Goal: Information Seeking & Learning: Learn about a topic

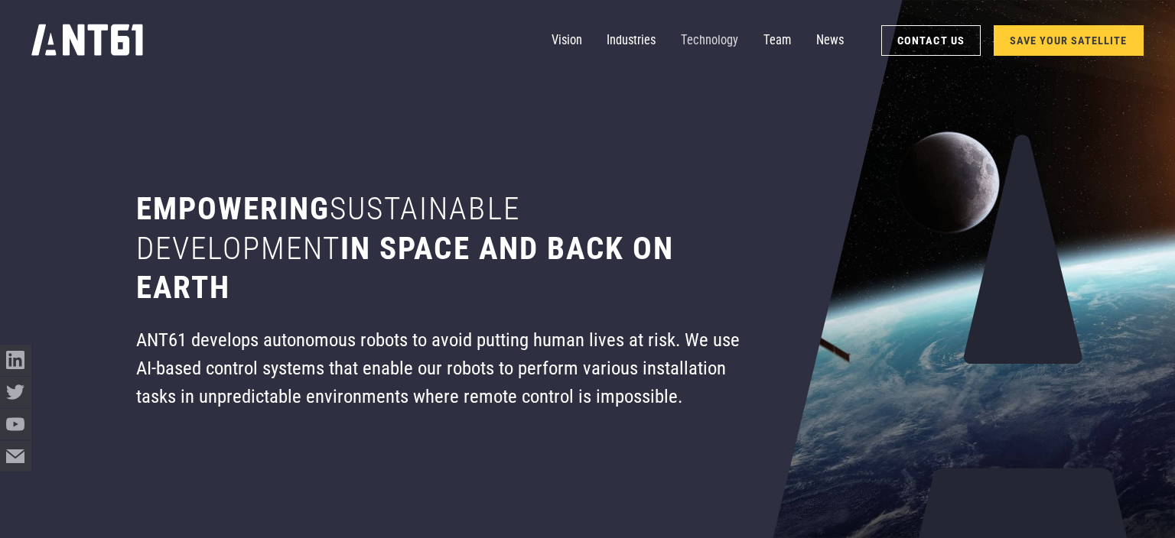
click at [721, 45] on link "Technology" at bounding box center [709, 40] width 57 height 31
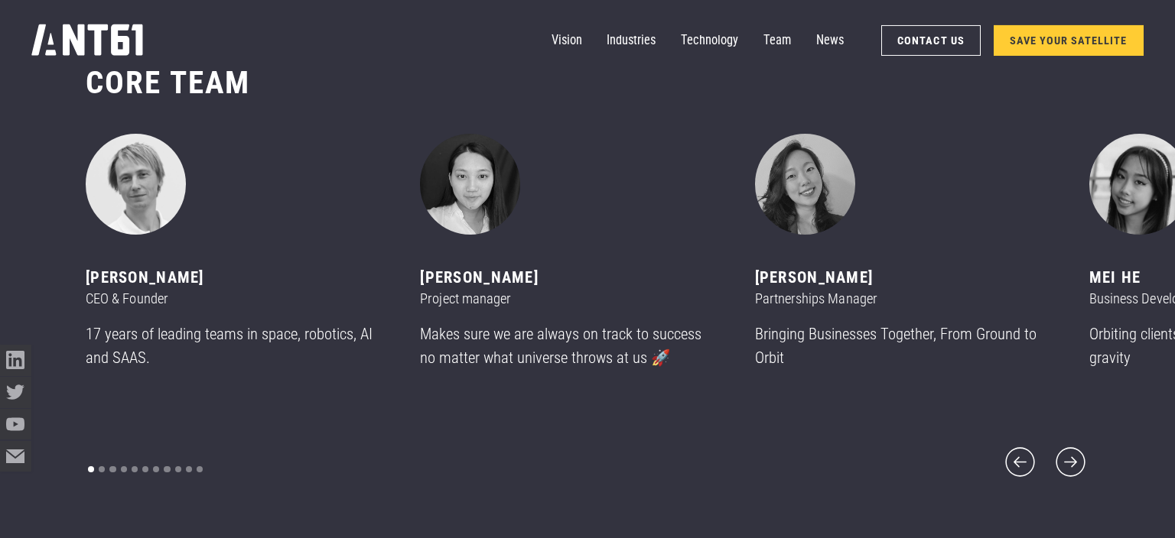
scroll to position [6458, 0]
click at [1069, 452] on icon "next slide" at bounding box center [1070, 462] width 37 height 37
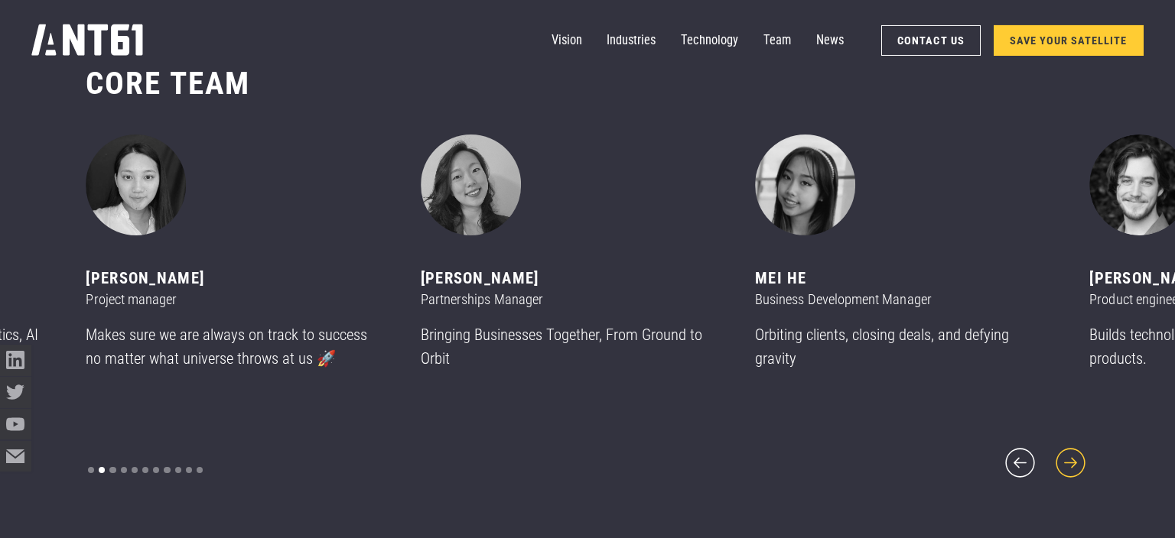
click at [1069, 452] on icon "next slide" at bounding box center [1070, 462] width 37 height 37
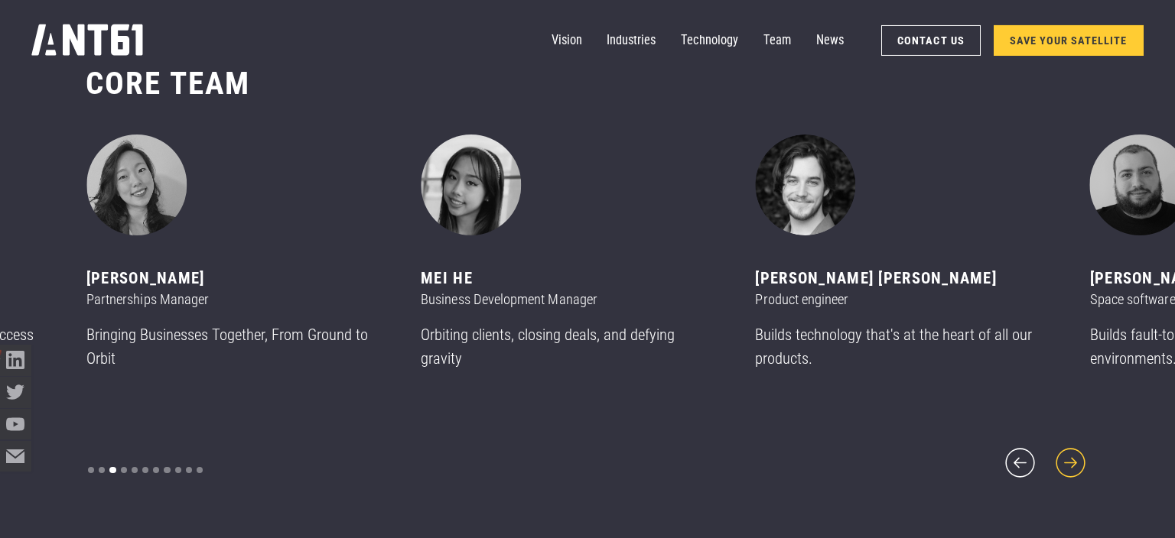
click at [1069, 452] on icon "next slide" at bounding box center [1070, 462] width 37 height 37
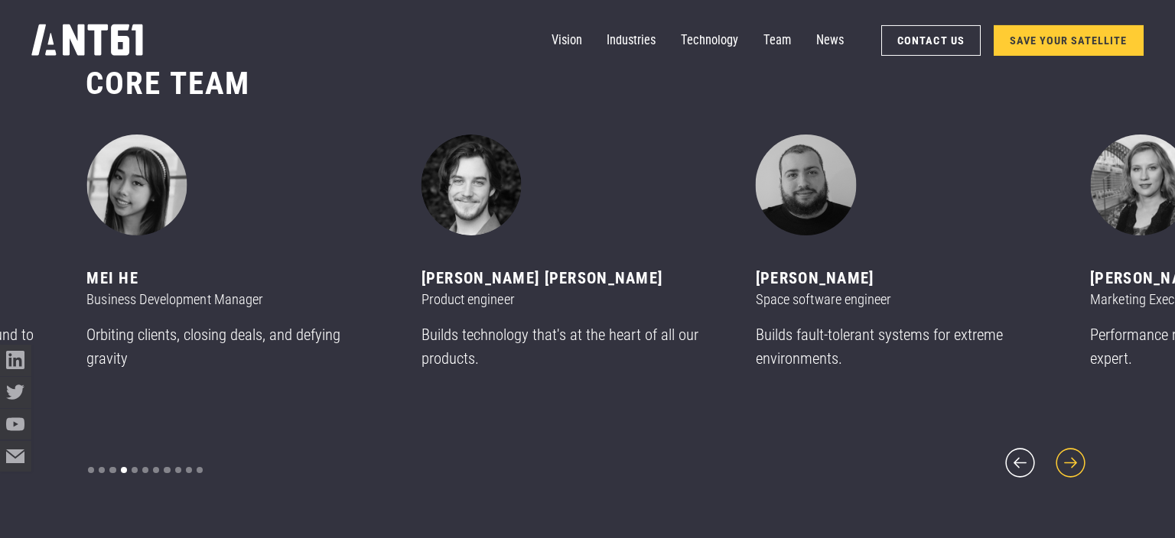
click at [1062, 444] on icon "next slide" at bounding box center [1070, 462] width 37 height 37
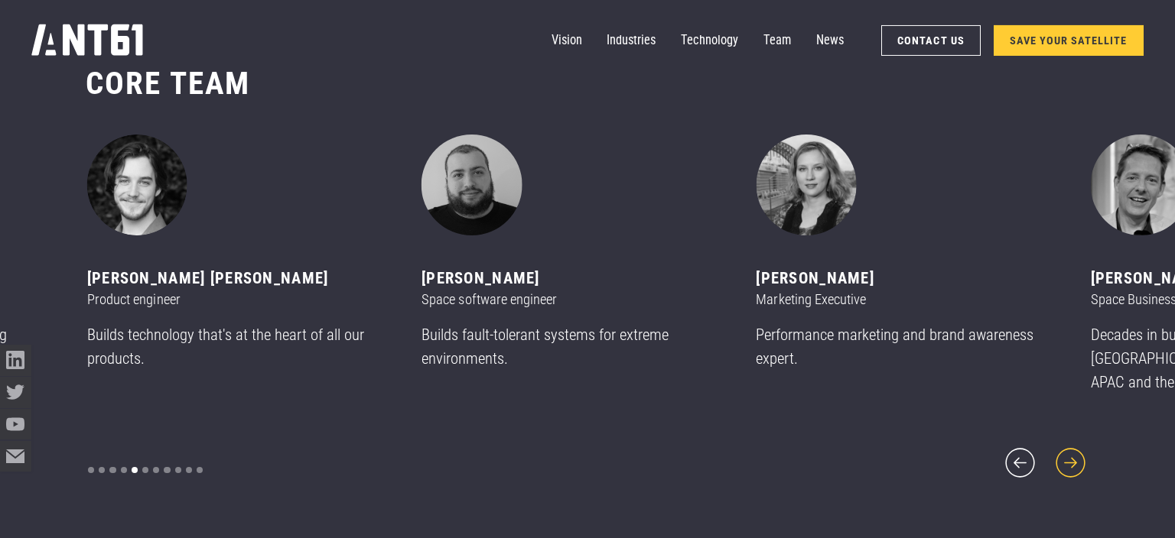
click at [1062, 444] on icon "next slide" at bounding box center [1070, 462] width 37 height 37
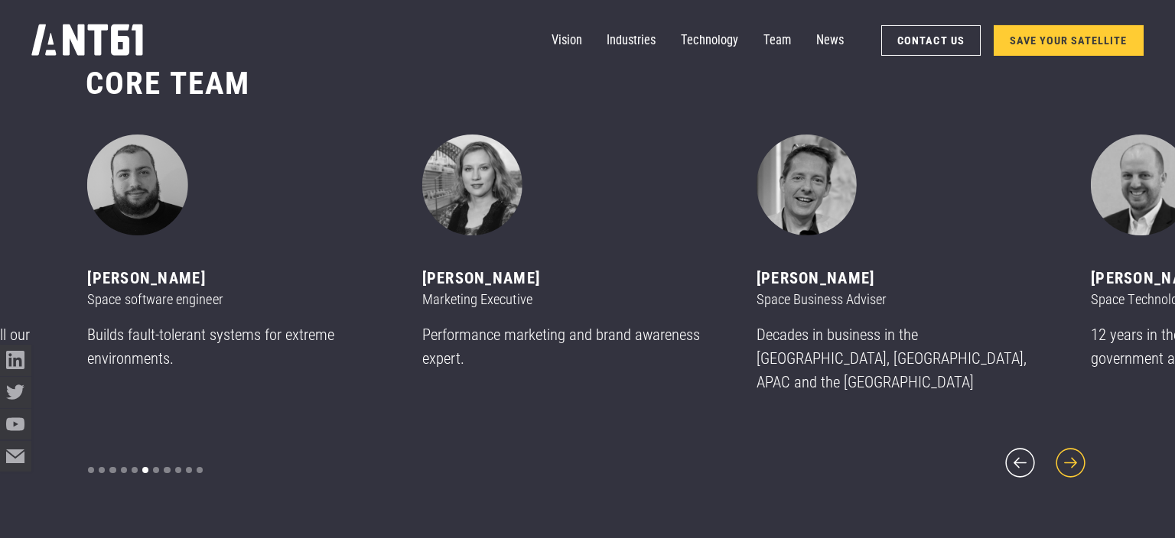
click at [1062, 444] on icon "next slide" at bounding box center [1070, 462] width 37 height 37
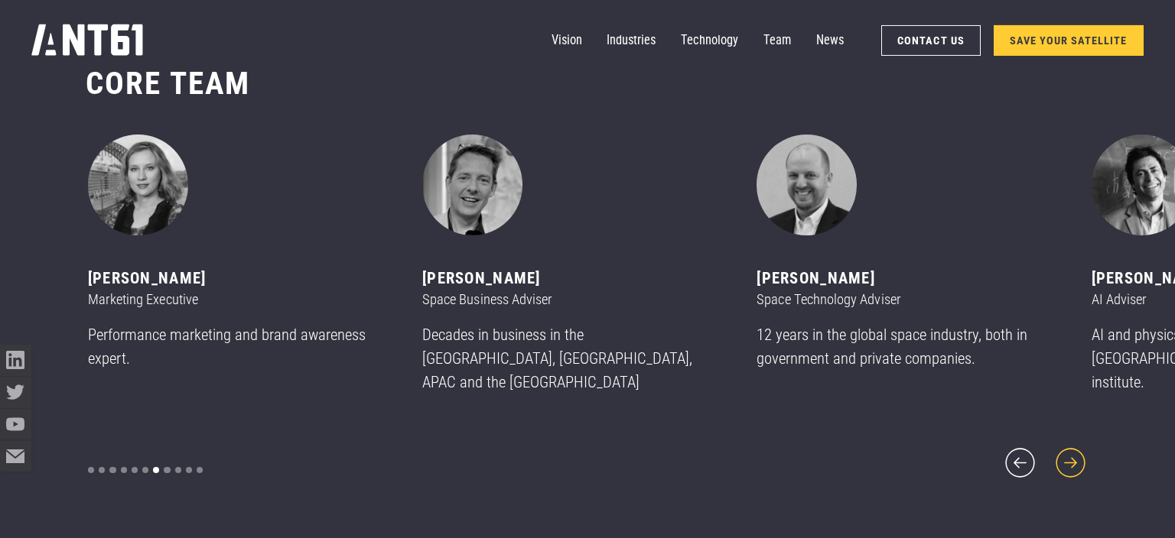
click at [1062, 444] on icon "next slide" at bounding box center [1070, 462] width 37 height 37
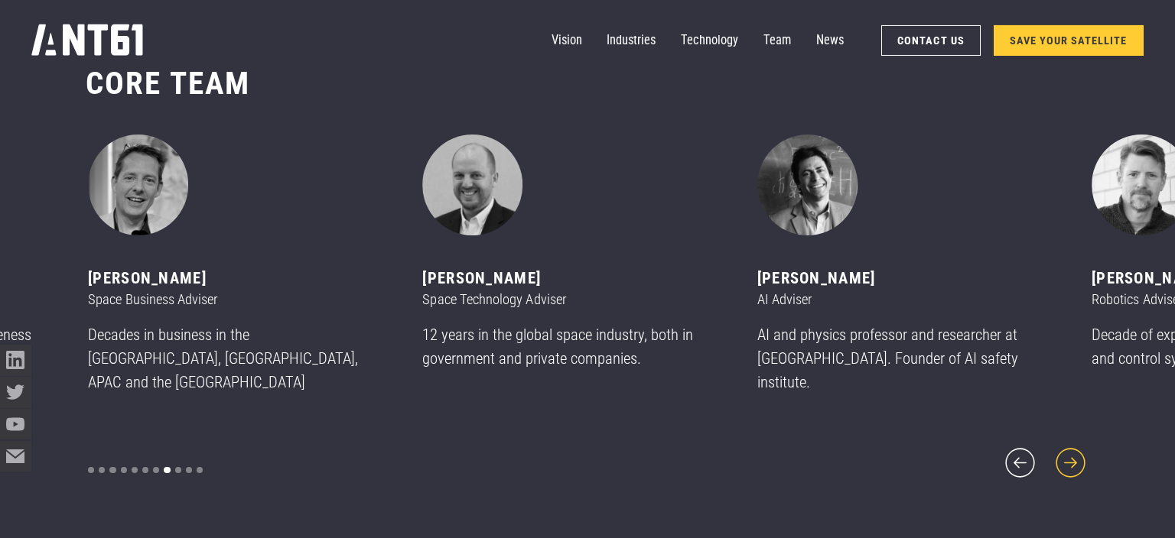
click at [1062, 444] on icon "next slide" at bounding box center [1070, 462] width 37 height 37
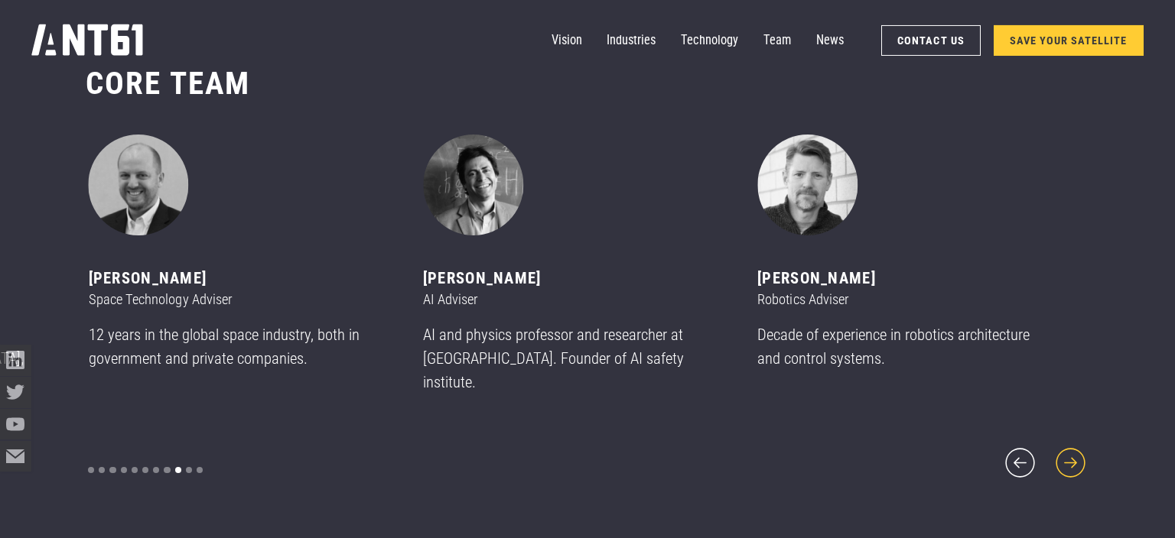
click at [1062, 444] on icon "next slide" at bounding box center [1070, 462] width 37 height 37
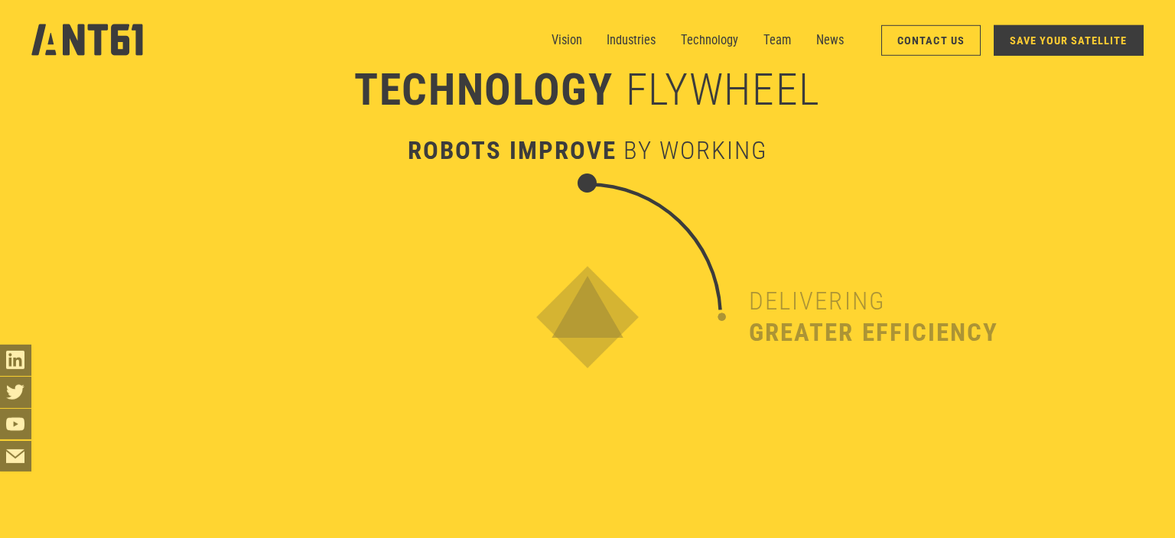
scroll to position [3740, 0]
